Goal: Find specific page/section: Find specific page/section

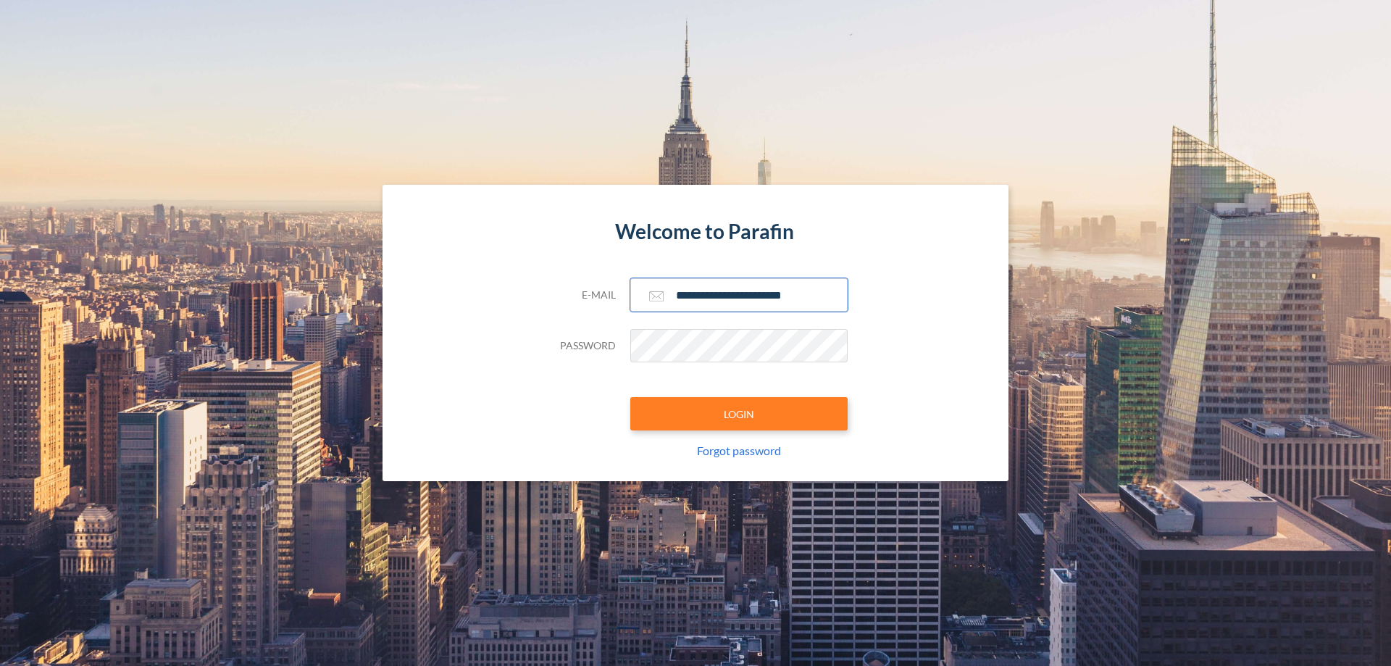
type input "**********"
click at [739, 414] on button "LOGIN" at bounding box center [738, 413] width 217 height 33
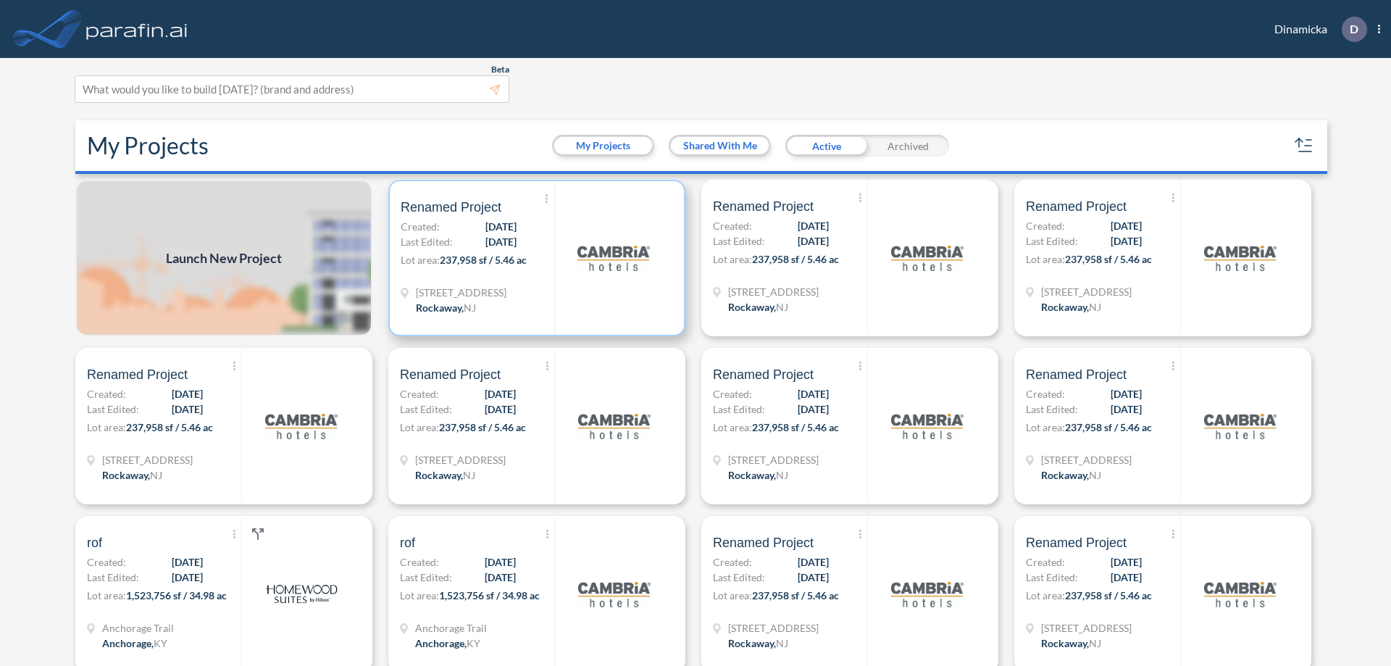
scroll to position [4, 0]
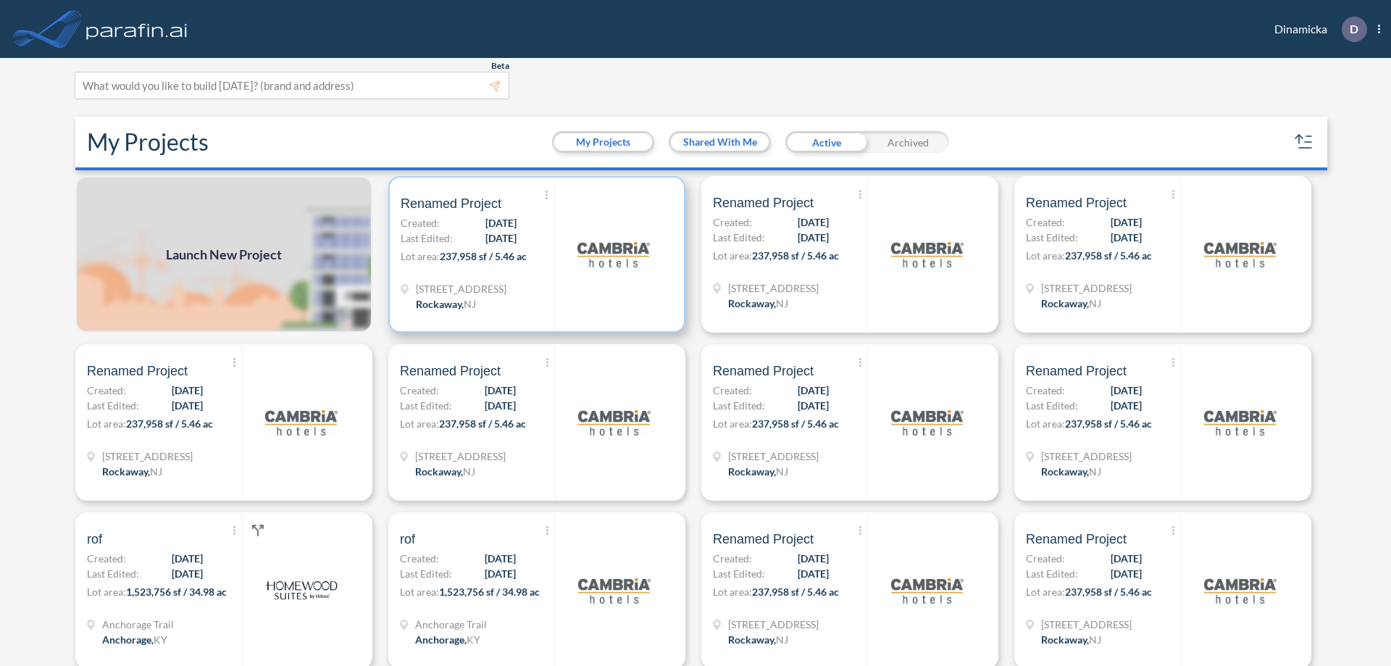
click at [534, 254] on p "Lot area: 237,958 sf / 5.46 ac" at bounding box center [478, 258] width 154 height 21
